Goal: Use online tool/utility: Utilize a website feature to perform a specific function

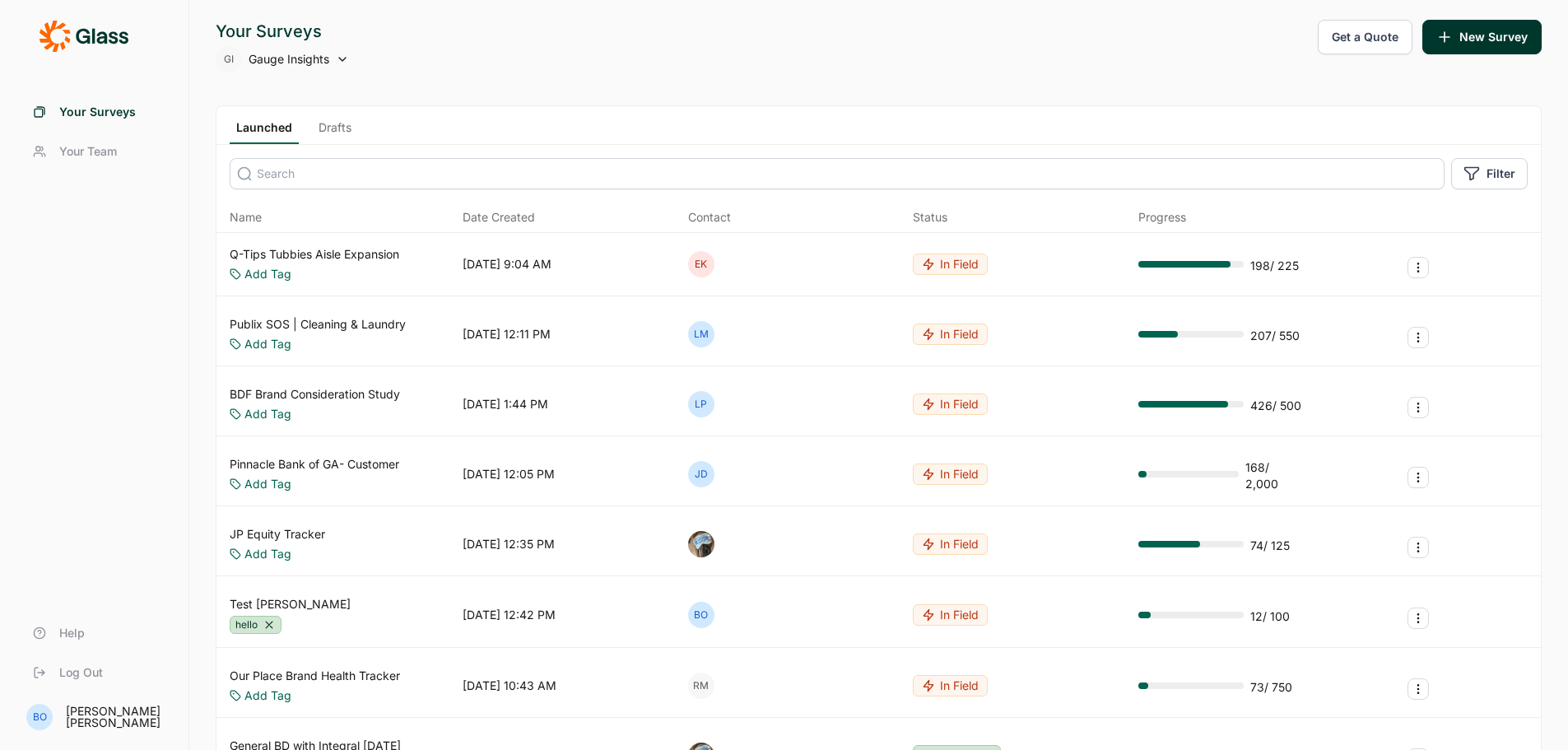
click at [325, 257] on link "Q-Tips Tubbies Aisle Expansion" at bounding box center [314, 254] width 170 height 16
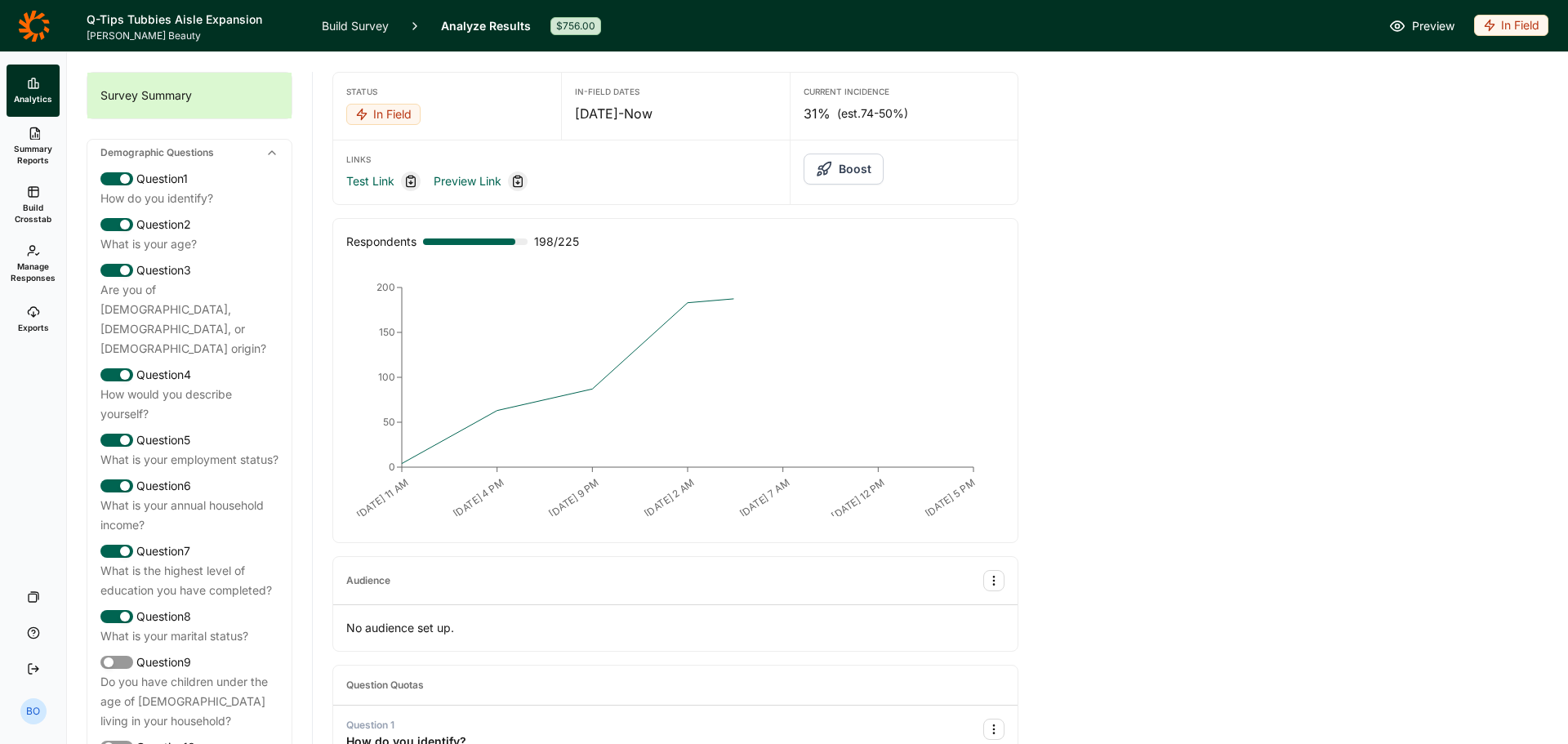
click at [22, 201] on link "Build Crosstab" at bounding box center [33, 204] width 53 height 59
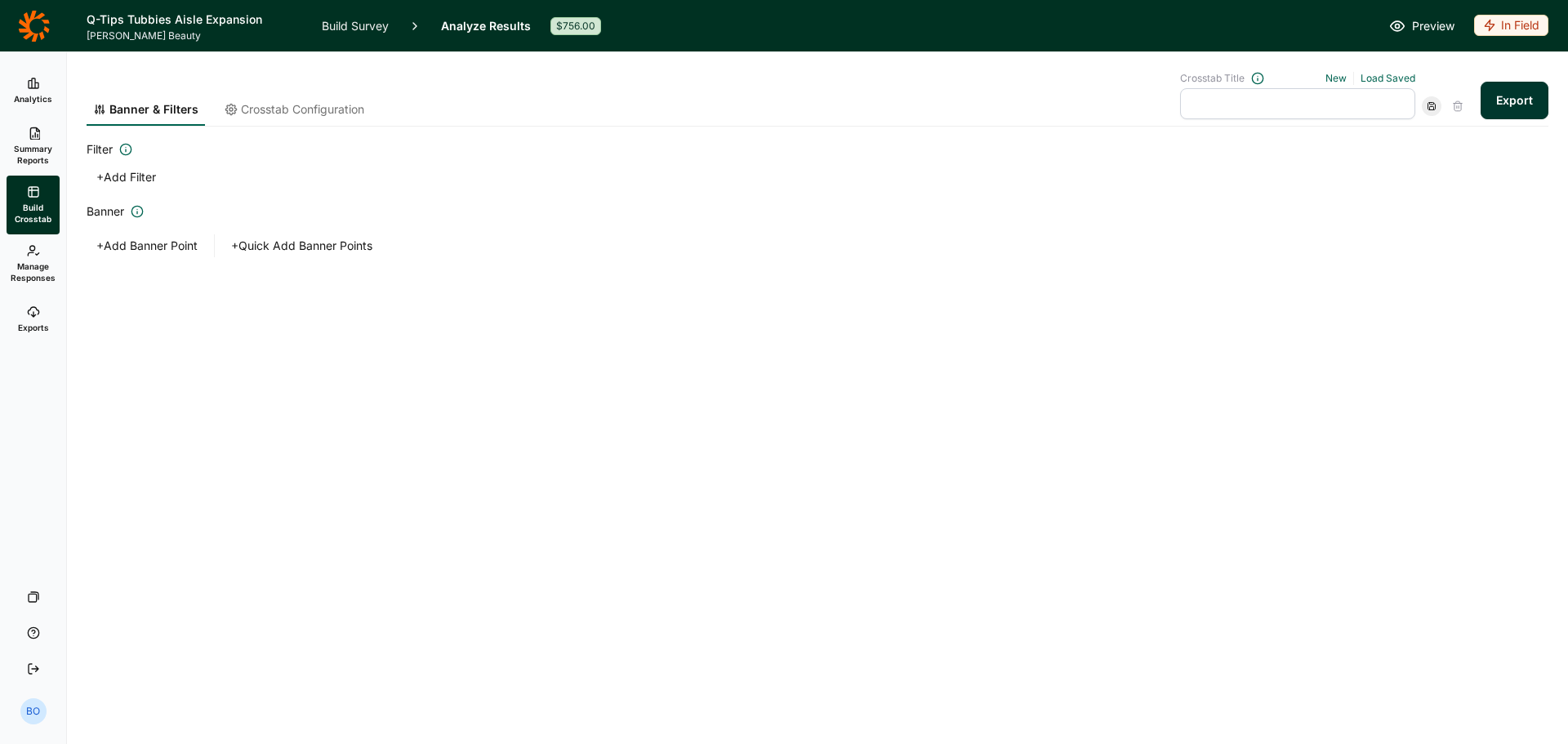
click at [341, 106] on span "Crosstab Configuration" at bounding box center [302, 109] width 123 height 16
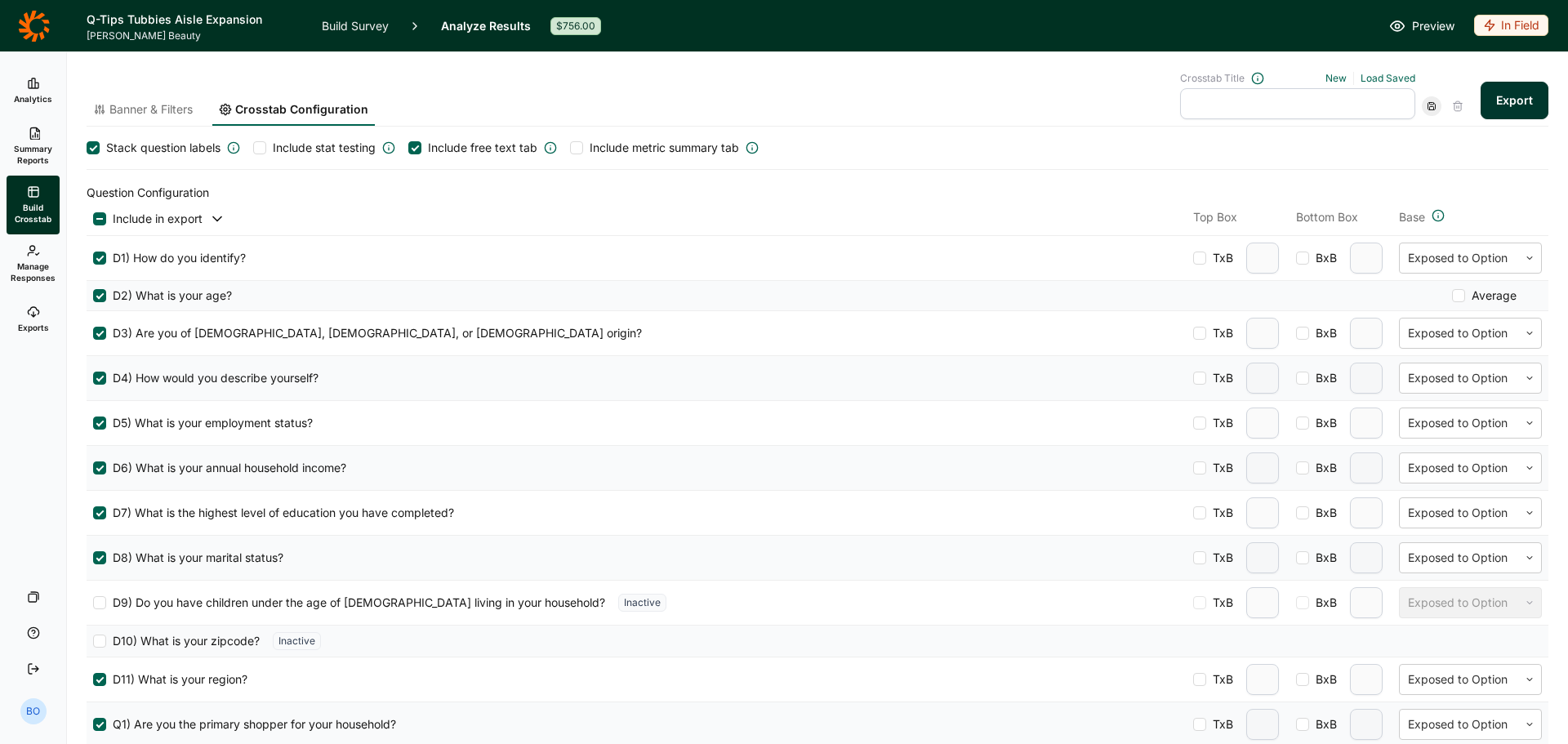
click at [1517, 96] on button "Export" at bounding box center [1514, 100] width 67 height 38
click at [44, 314] on link "Exports" at bounding box center [33, 320] width 53 height 52
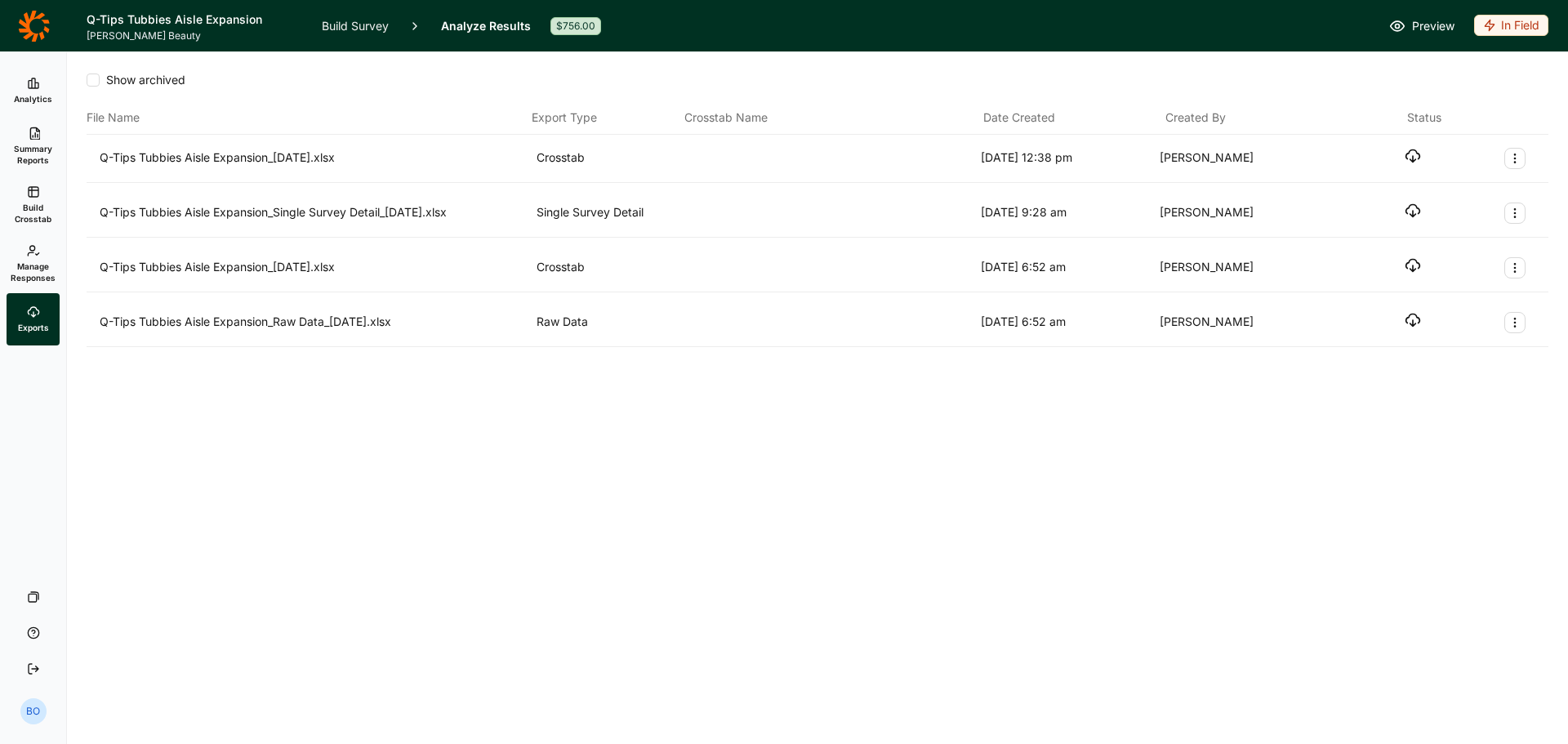
click at [1417, 163] on icon "button" at bounding box center [1412, 156] width 16 height 16
click at [1512, 159] on icon "Export Actions" at bounding box center [1515, 159] width 13 height 13
click at [1433, 197] on button "Archive" at bounding box center [1427, 197] width 185 height 36
